Goal: Register for event/course

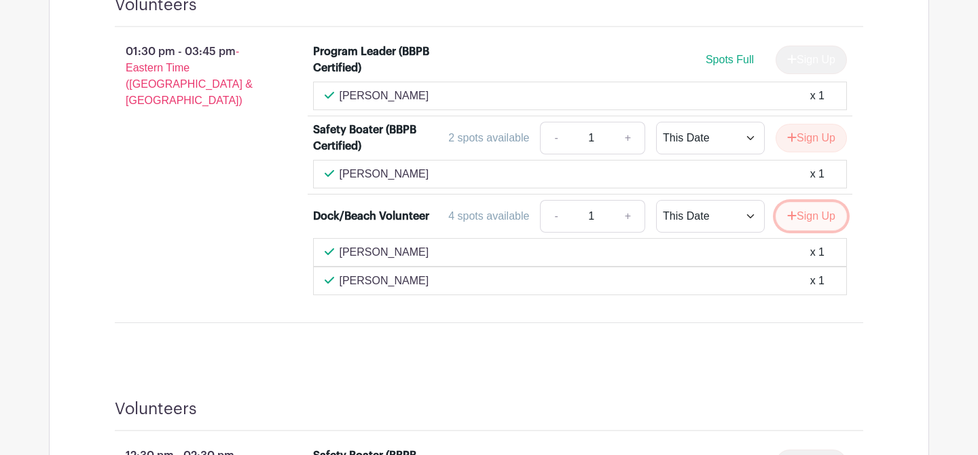
click at [797, 218] on button "Sign Up" at bounding box center [811, 216] width 71 height 29
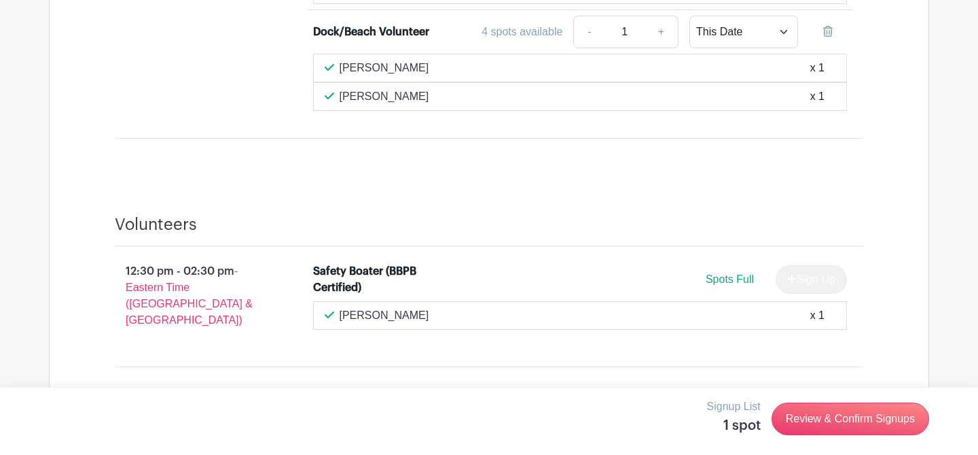
scroll to position [1584, 0]
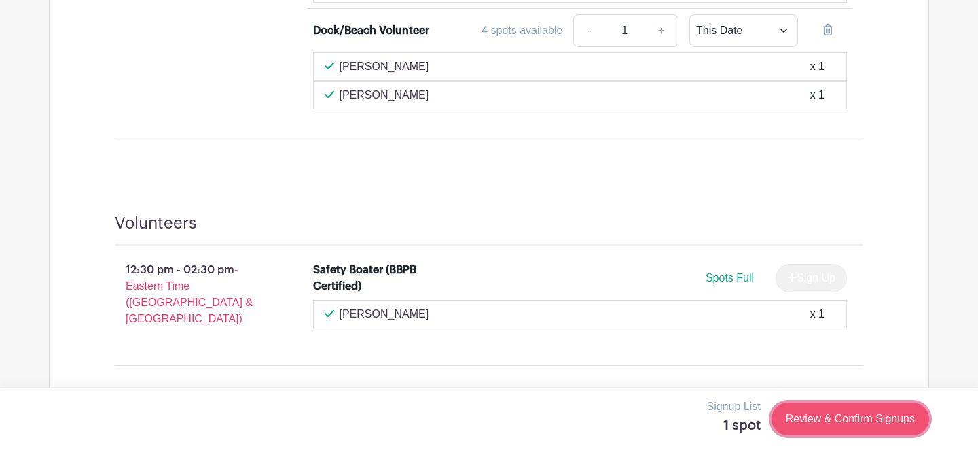
click at [813, 418] on link "Review & Confirm Signups" at bounding box center [851, 418] width 158 height 33
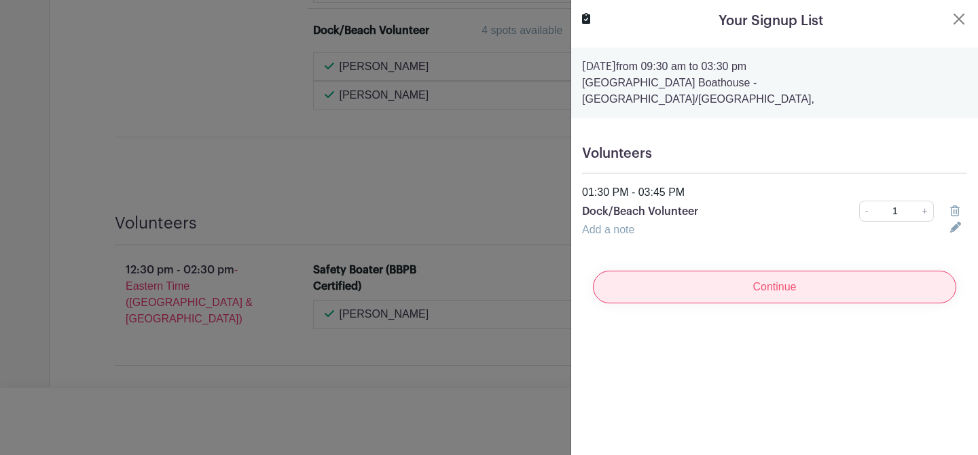
click at [727, 271] on input "Continue" at bounding box center [775, 286] width 364 height 33
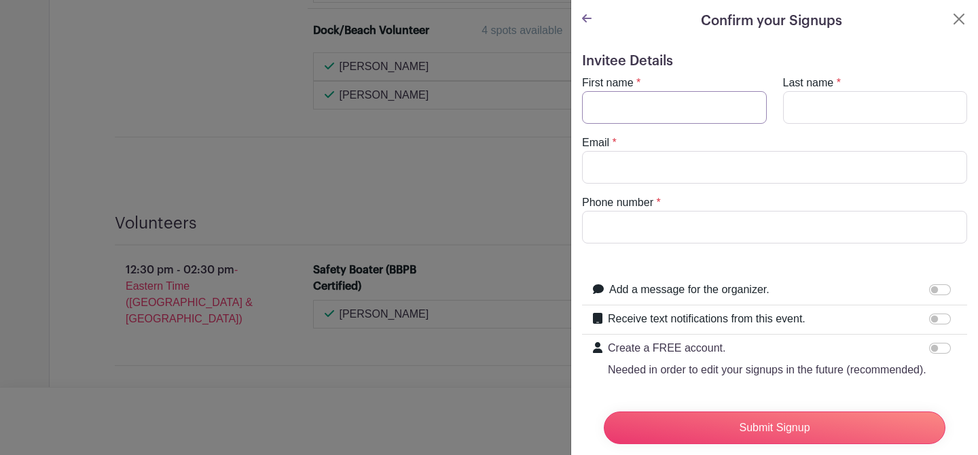
click at [640, 99] on input "First name" at bounding box center [674, 107] width 185 height 33
type input "[PERSON_NAME]"
type input "[EMAIL_ADDRESS][DOMAIN_NAME]"
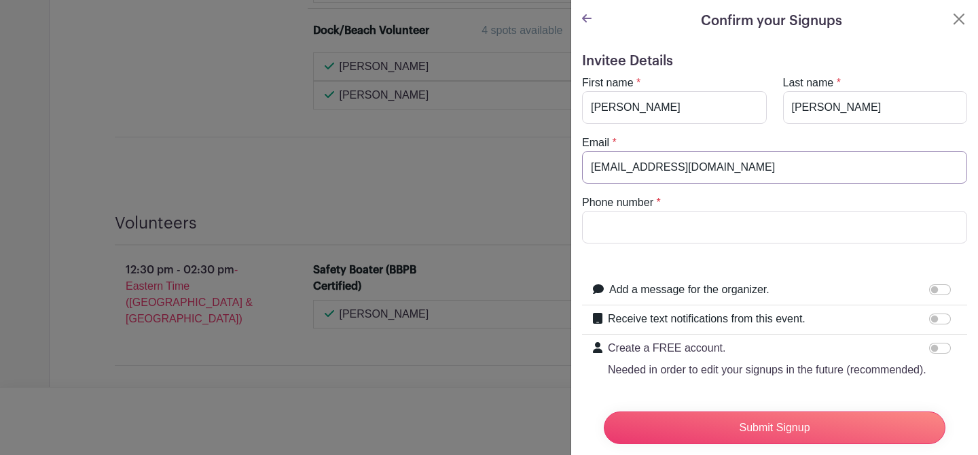
type input "4014506209"
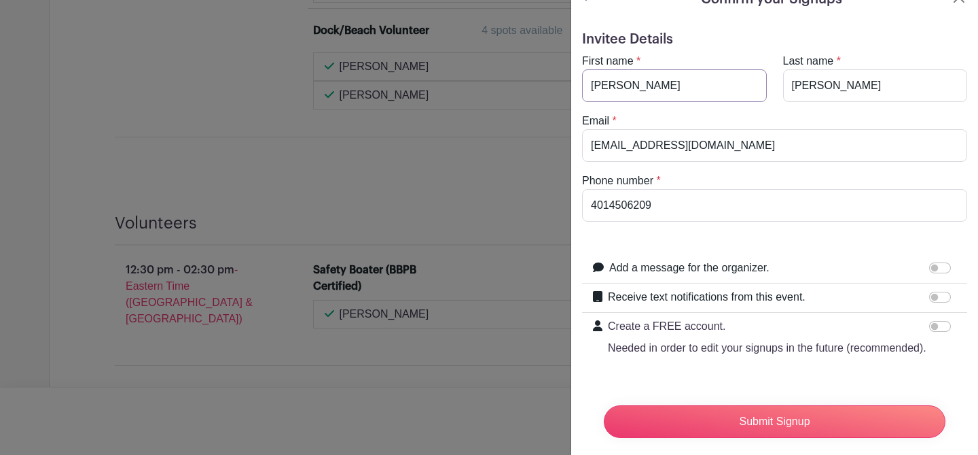
scroll to position [37, 0]
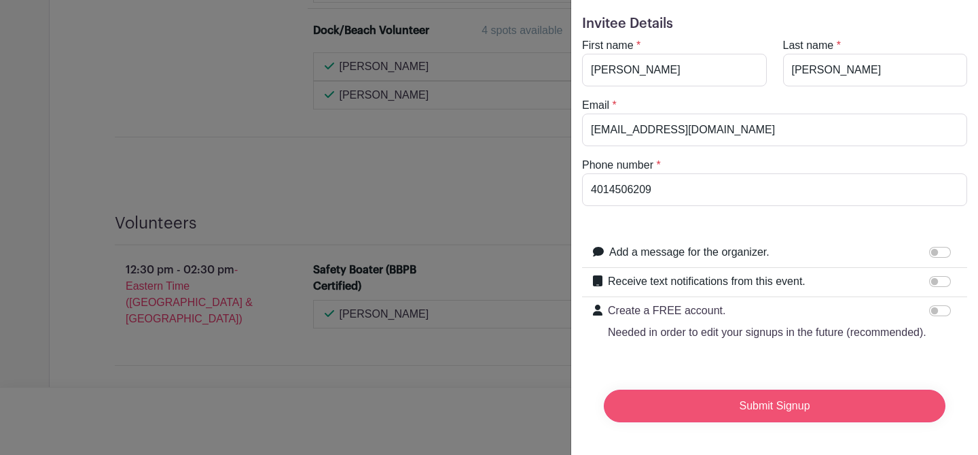
click at [734, 406] on input "Submit Signup" at bounding box center [775, 405] width 342 height 33
